Goal: Information Seeking & Learning: Check status

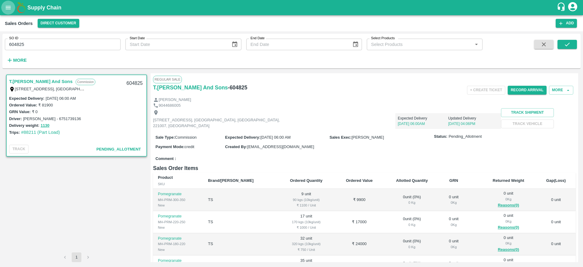
drag, startPoint x: 0, startPoint y: 0, endPoint x: 12, endPoint y: 5, distance: 12.8
click at [12, 5] on icon "open drawer" at bounding box center [8, 7] width 7 height 7
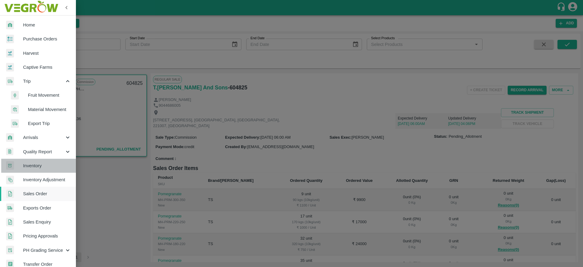
click at [44, 168] on span "Inventory" at bounding box center [47, 165] width 48 height 7
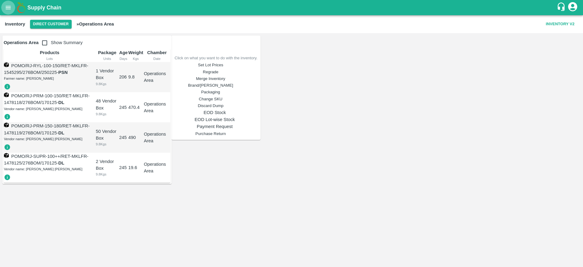
click at [9, 8] on icon "open drawer" at bounding box center [8, 7] width 7 height 7
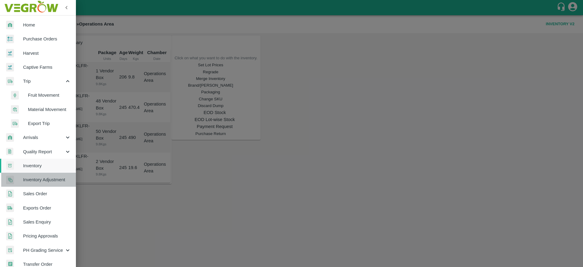
click at [45, 175] on link "Inventory Adjustment" at bounding box center [38, 179] width 76 height 14
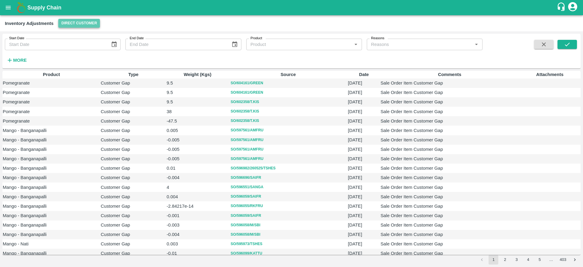
click at [85, 26] on button "Direct Customer" at bounding box center [79, 23] width 42 height 9
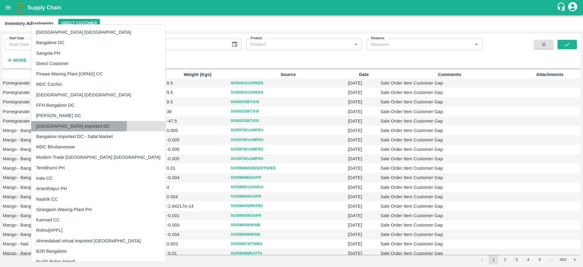
click at [78, 124] on li "[GEOGRAPHIC_DATA] Imported DC" at bounding box center [98, 126] width 134 height 10
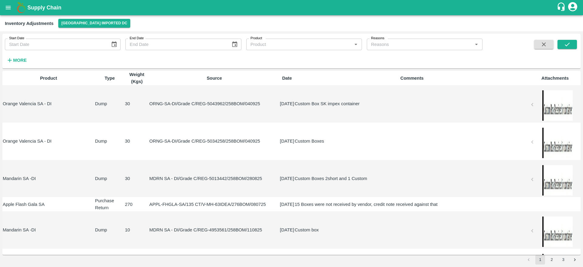
click at [18, 71] on th "Product" at bounding box center [48, 78] width 92 height 14
click at [18, 66] on div "Start Date Start Date End Date End Date Product Product   * Reasons Reasons   *…" at bounding box center [291, 51] width 578 height 35
click at [19, 61] on strong "More" at bounding box center [20, 60] width 14 height 5
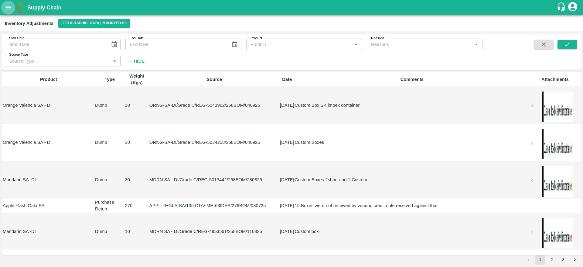
click at [6, 5] on icon "open drawer" at bounding box center [8, 7] width 7 height 7
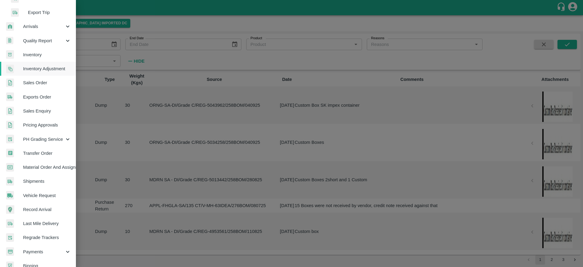
scroll to position [123, 0]
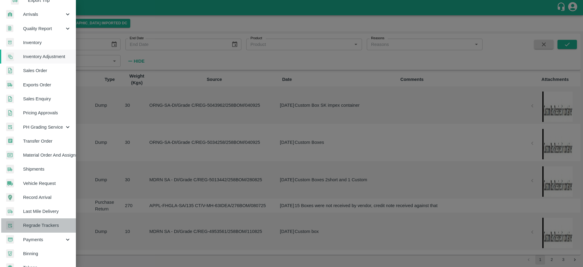
click at [50, 226] on span "Regrade Trackers" at bounding box center [47, 225] width 48 height 7
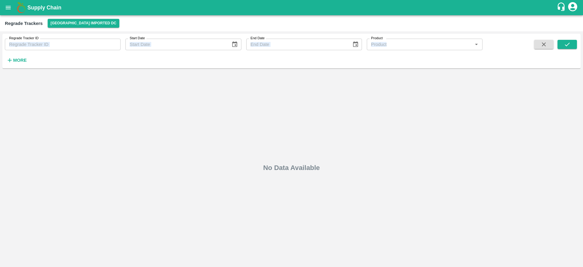
drag, startPoint x: 37, startPoint y: 61, endPoint x: 60, endPoint y: 46, distance: 27.1
click at [60, 46] on div "Regrade Tracker ID Regrade Tracker ID Start Date Start Date End Date End Date P…" at bounding box center [241, 50] width 482 height 32
click at [60, 46] on input "Regrade Tracker ID" at bounding box center [63, 45] width 116 height 12
paste input "1696531"
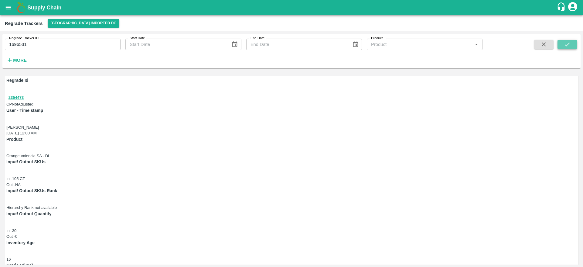
click at [573, 44] on button "submit" at bounding box center [566, 44] width 19 height 9
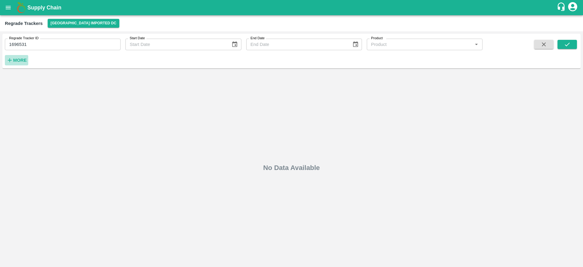
click at [18, 64] on h6 "More" at bounding box center [20, 60] width 14 height 8
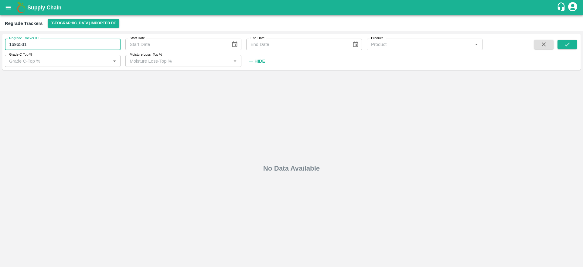
drag, startPoint x: 51, startPoint y: 42, endPoint x: 0, endPoint y: 48, distance: 51.7
click at [0, 48] on div "Regrade Tracker ID 1696531 Regrade Tracker ID Start Date Start Date End Date En…" at bounding box center [291, 148] width 583 height 235
type input "1696531"
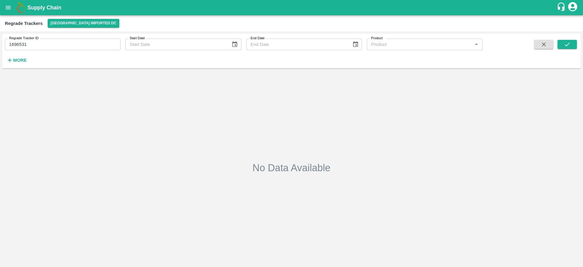
click at [2, 11] on div "Supply Chain" at bounding box center [291, 7] width 583 height 15
click at [4, 10] on button "open drawer" at bounding box center [8, 8] width 14 height 14
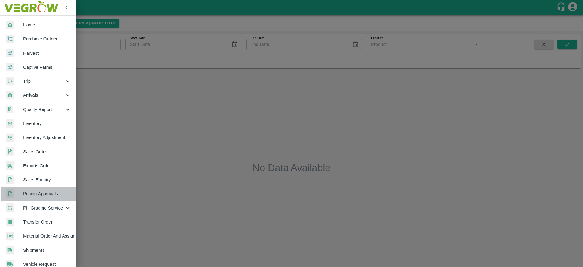
click at [45, 189] on link "Pricing Approvals" at bounding box center [38, 193] width 76 height 14
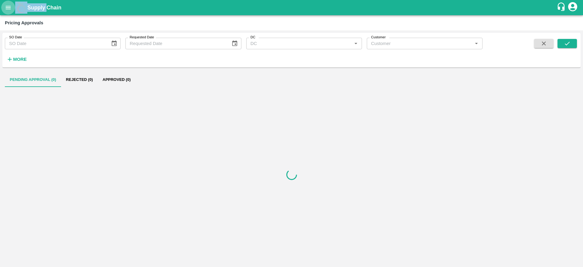
click at [12, 13] on button "open drawer" at bounding box center [8, 8] width 14 height 14
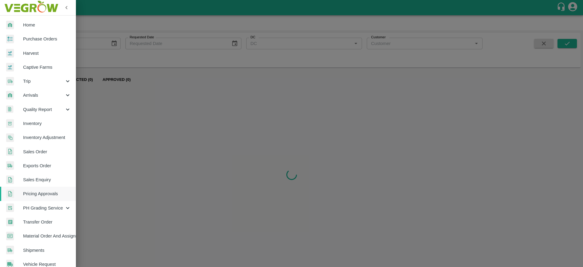
scroll to position [94, 0]
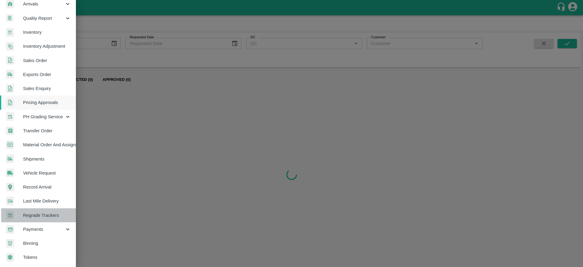
click at [43, 213] on span "Regrade Trackers" at bounding box center [47, 215] width 48 height 7
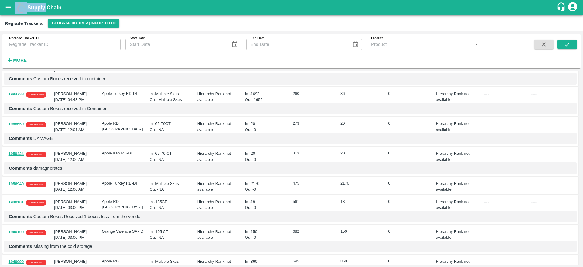
scroll to position [505, 0]
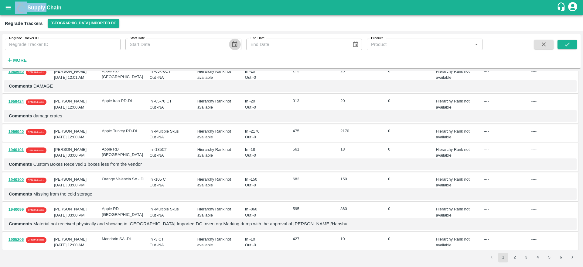
click at [233, 49] on button "Choose date" at bounding box center [235, 45] width 12 height 12
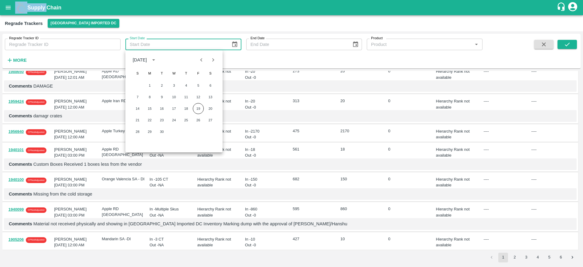
click at [198, 60] on icon "Previous month" at bounding box center [201, 59] width 7 height 7
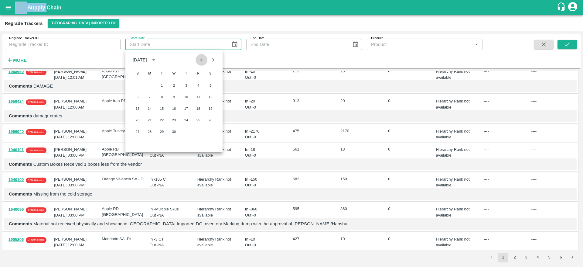
click at [198, 60] on icon "Previous month" at bounding box center [201, 59] width 7 height 7
click at [208, 61] on button "Next month" at bounding box center [213, 60] width 12 height 12
click at [211, 89] on button "1" at bounding box center [210, 85] width 11 height 11
type input "01/03/2025"
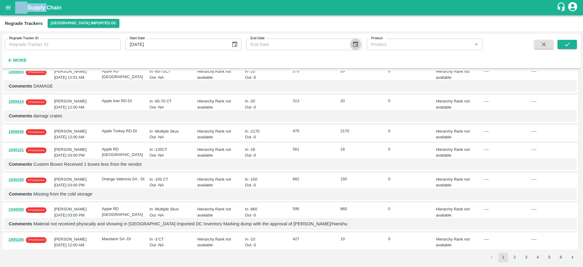
click at [356, 45] on icon "Choose date" at bounding box center [355, 44] width 5 height 6
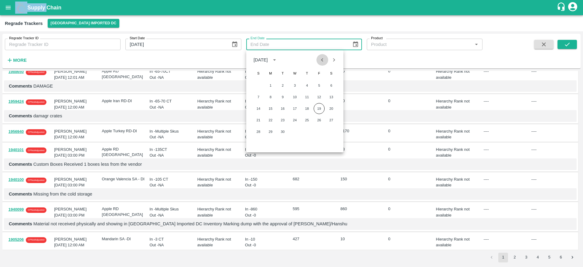
click at [322, 58] on icon "Previous month" at bounding box center [322, 59] width 7 height 7
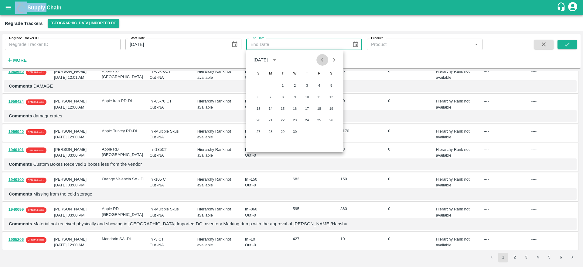
click at [322, 58] on icon "Previous month" at bounding box center [322, 59] width 7 height 7
click at [275, 108] on button "10" at bounding box center [270, 108] width 11 height 11
type input "10/03/2025"
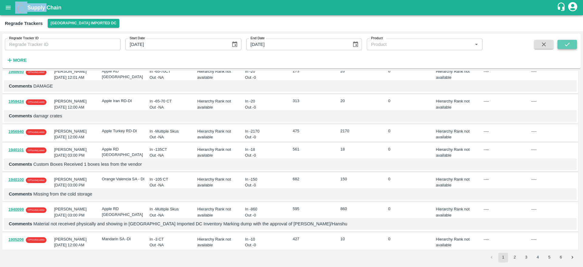
click at [569, 47] on icon "submit" at bounding box center [567, 44] width 7 height 7
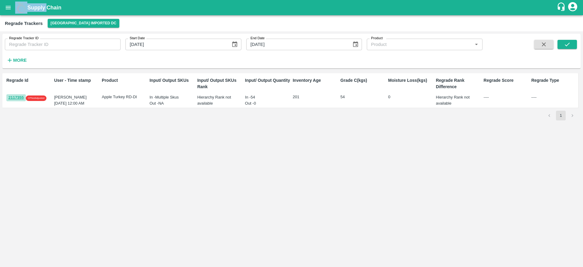
click at [21, 95] on button "2117355" at bounding box center [15, 97] width 19 height 7
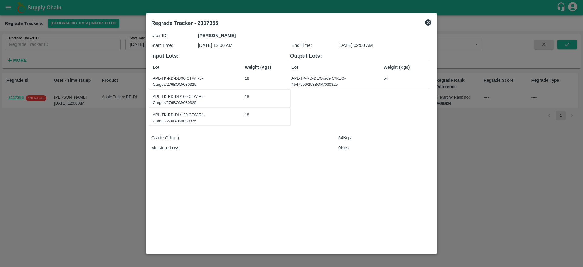
click at [100, 131] on div at bounding box center [291, 133] width 583 height 267
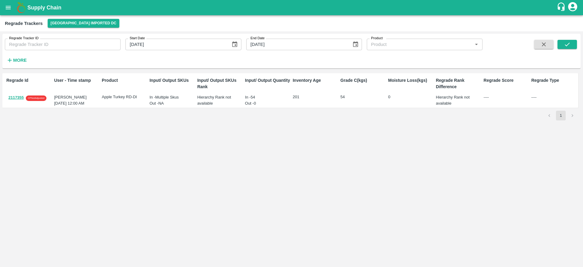
click at [39, 94] on div "2117355 CP Not Adjusted" at bounding box center [28, 97] width 45 height 7
click at [15, 96] on button "2117355" at bounding box center [15, 97] width 19 height 7
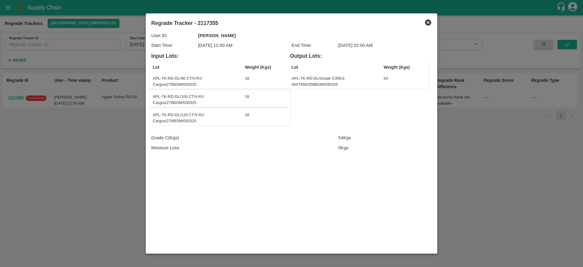
drag, startPoint x: 151, startPoint y: 138, endPoint x: 368, endPoint y: 136, distance: 217.1
click at [368, 136] on div "User ID: Barun kumar Start Time: 06 Mar 2025, 12:00 AM End Time: 06 Mar 2025, 0…" at bounding box center [291, 140] width 285 height 220
click at [63, 182] on div at bounding box center [291, 133] width 583 height 267
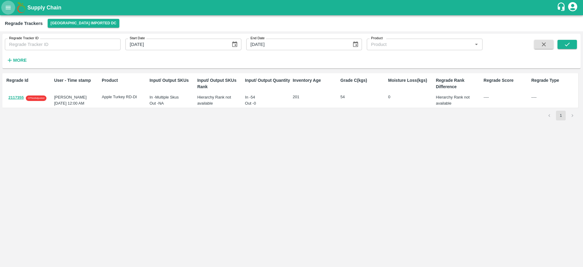
click at [11, 11] on icon "open drawer" at bounding box center [8, 7] width 7 height 7
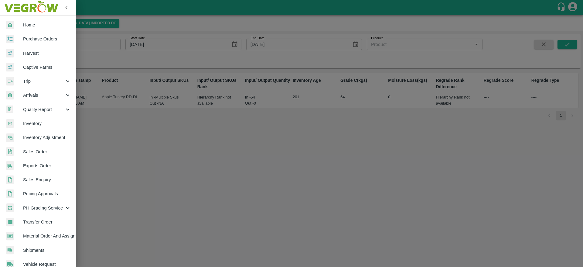
click at [208, 175] on div at bounding box center [291, 133] width 583 height 267
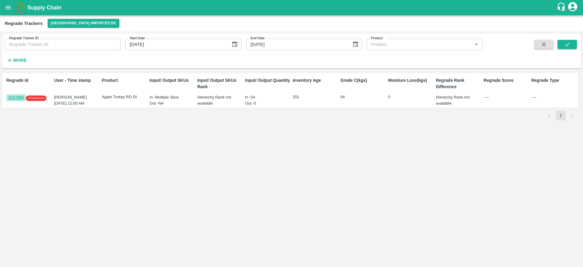
click at [21, 99] on button "2117355" at bounding box center [15, 97] width 19 height 7
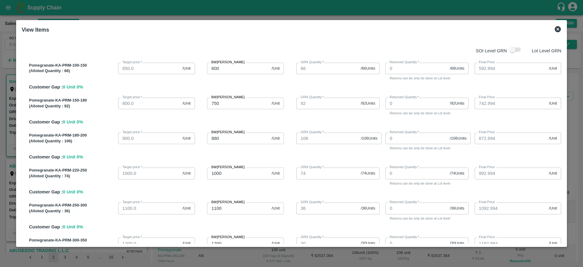
scroll to position [581, 0]
click at [6, 27] on div at bounding box center [291, 133] width 583 height 267
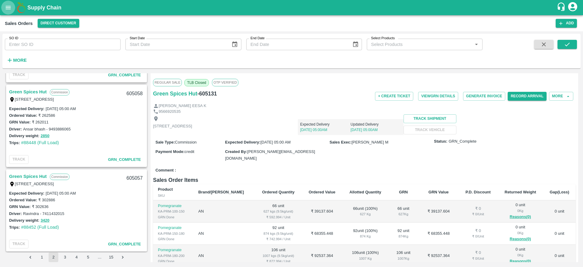
click at [10, 7] on icon "open drawer" at bounding box center [8, 7] width 5 height 3
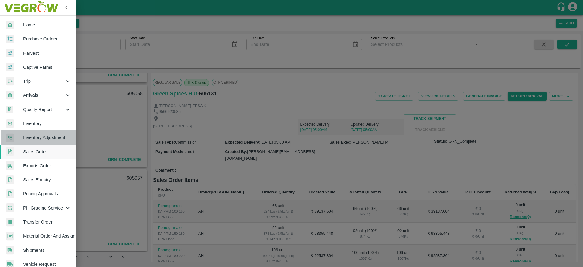
click at [54, 135] on span "Inventory Adjustment" at bounding box center [47, 137] width 48 height 7
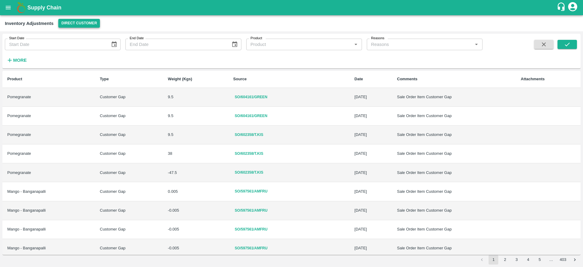
click at [75, 25] on button "Direct Customer" at bounding box center [79, 23] width 42 height 9
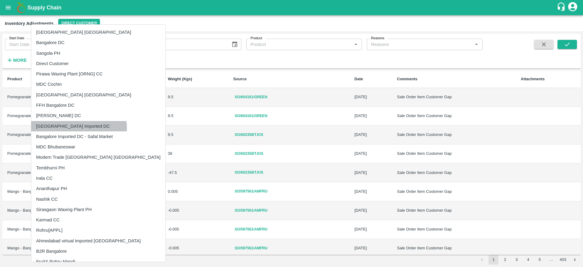
click at [65, 128] on li "[GEOGRAPHIC_DATA] Imported DC" at bounding box center [98, 126] width 134 height 10
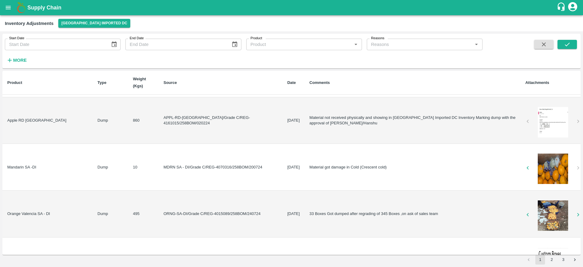
scroll to position [991, 0]
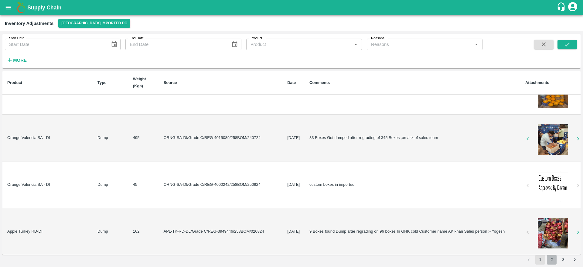
click at [554, 261] on button "2" at bounding box center [552, 259] width 10 height 10
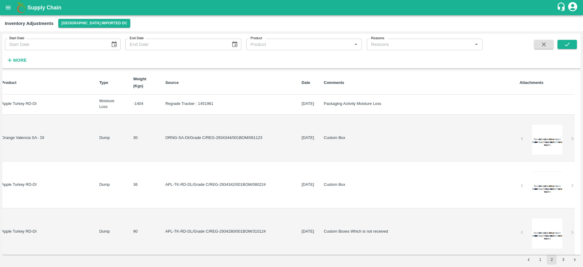
scroll to position [994, 6]
click at [567, 260] on button "3" at bounding box center [563, 259] width 10 height 10
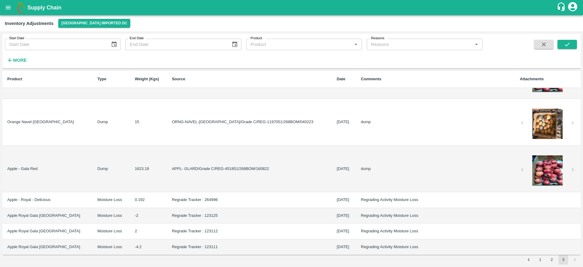
scroll to position [0, 0]
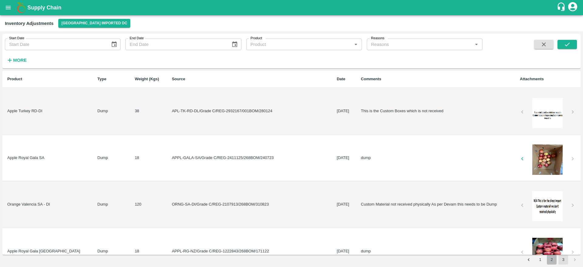
click at [551, 257] on button "2" at bounding box center [552, 259] width 10 height 10
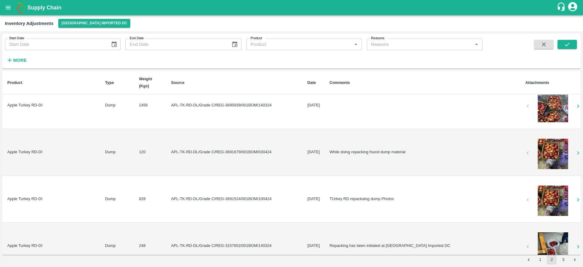
scroll to position [995, 0]
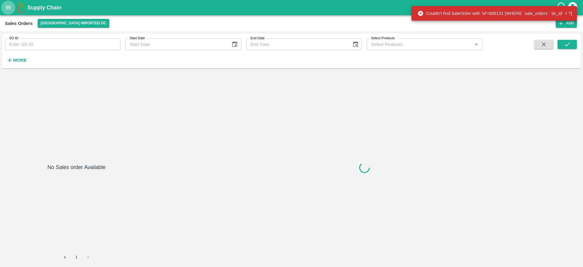
click at [9, 4] on button "open drawer" at bounding box center [8, 8] width 14 height 14
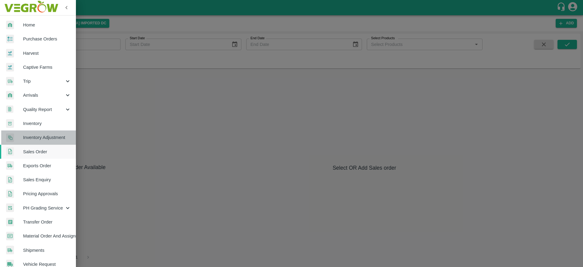
click at [48, 138] on span "Inventory Adjustment" at bounding box center [47, 137] width 48 height 7
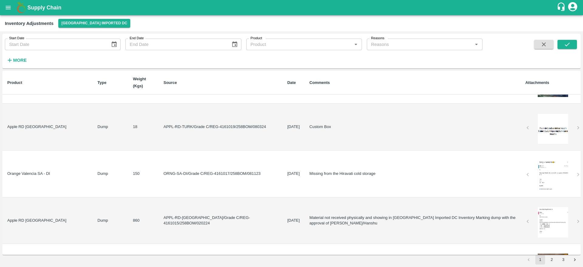
scroll to position [991, 0]
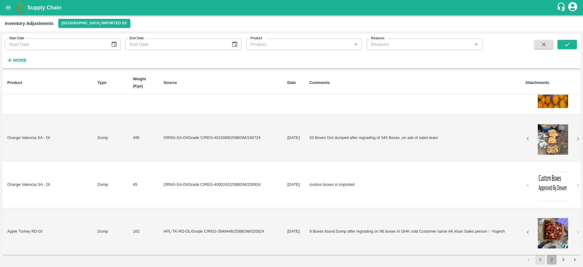
click at [552, 259] on button "2" at bounding box center [552, 259] width 10 height 10
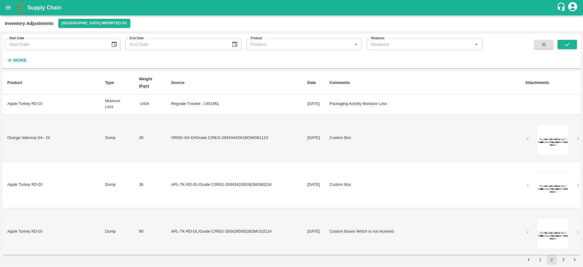
scroll to position [995, 0]
click at [560, 258] on button "3" at bounding box center [563, 259] width 10 height 10
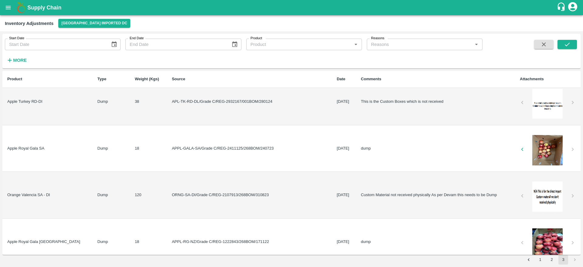
scroll to position [0, 0]
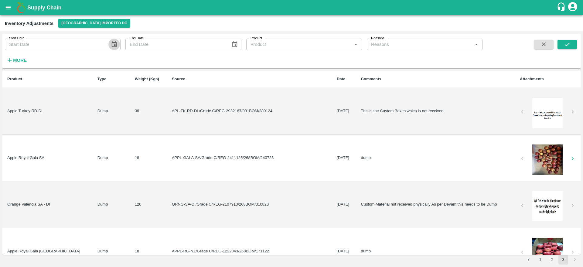
click at [114, 43] on icon "Choose date" at bounding box center [114, 44] width 5 height 6
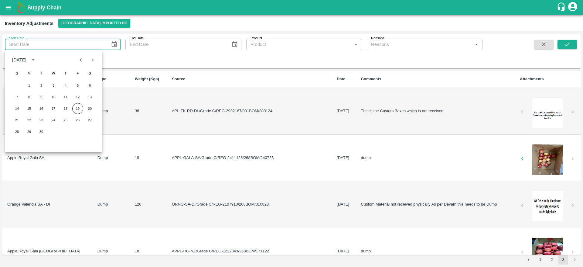
click at [81, 57] on icon "Previous month" at bounding box center [80, 59] width 7 height 7
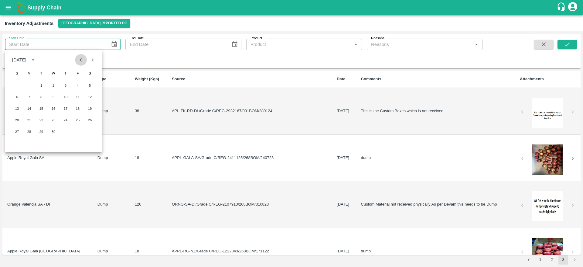
click at [81, 57] on icon "Previous month" at bounding box center [80, 59] width 7 height 7
click at [85, 83] on button "1" at bounding box center [89, 85] width 11 height 11
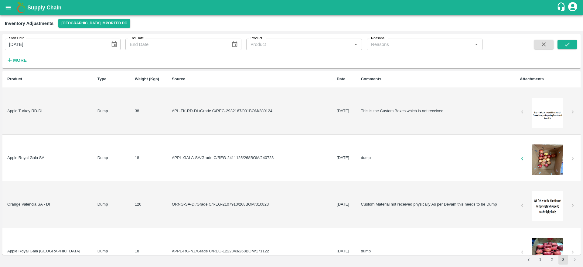
type input "01/03/2025"
click at [232, 47] on icon "Choose date" at bounding box center [234, 44] width 7 height 7
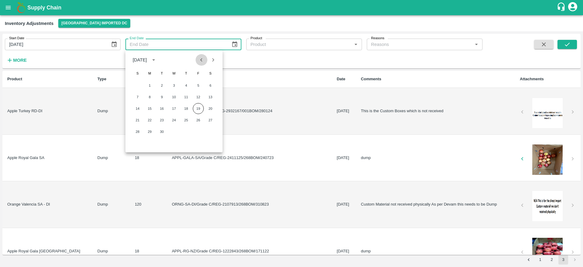
click at [201, 60] on icon "Previous month" at bounding box center [201, 59] width 2 height 3
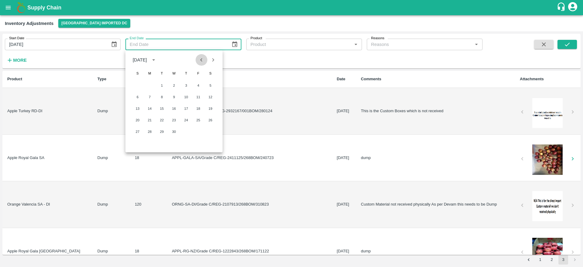
click at [201, 60] on icon "Previous month" at bounding box center [201, 59] width 2 height 3
click at [149, 109] on button "10" at bounding box center [149, 108] width 11 height 11
type input "10/03/2025"
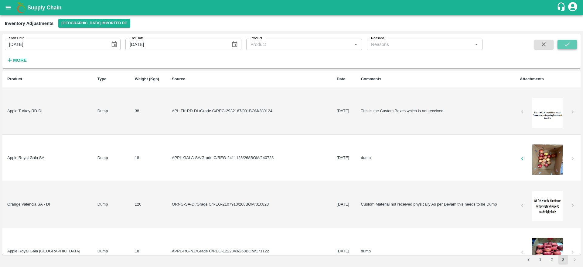
click at [567, 43] on icon "submit" at bounding box center [567, 44] width 7 height 7
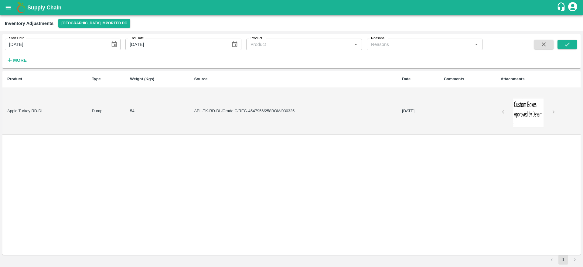
click at [279, 118] on td "APL-TK-RD-DL/Grade C/REG-4547956/258BOM/030325" at bounding box center [293, 111] width 208 height 47
